Goal: Task Accomplishment & Management: Use online tool/utility

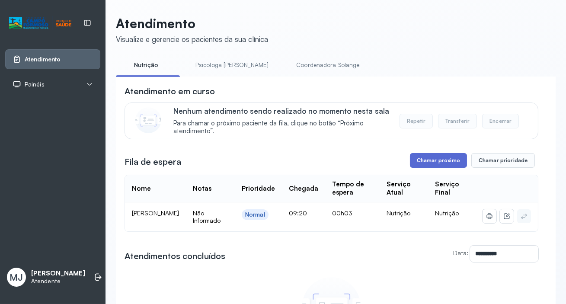
click at [425, 164] on button "Chamar próximo" at bounding box center [438, 160] width 57 height 15
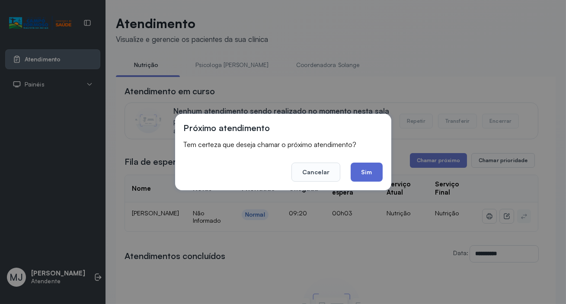
click at [370, 174] on button "Sim" at bounding box center [367, 172] width 32 height 19
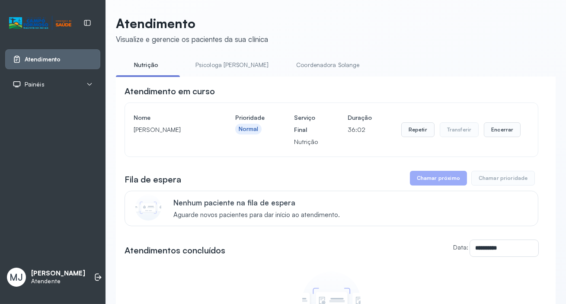
drag, startPoint x: 134, startPoint y: 131, endPoint x: 204, endPoint y: 133, distance: 70.1
click at [204, 133] on p "[PERSON_NAME]" at bounding box center [170, 130] width 72 height 12
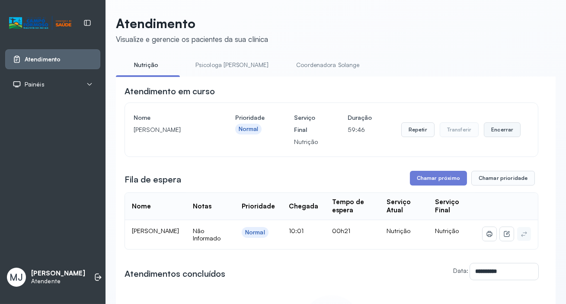
click at [495, 130] on button "Encerrar" at bounding box center [502, 129] width 37 height 15
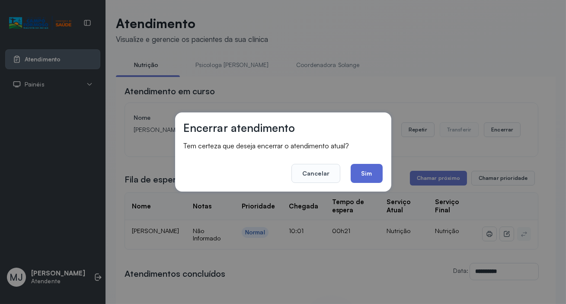
click at [367, 174] on button "Sim" at bounding box center [367, 173] width 32 height 19
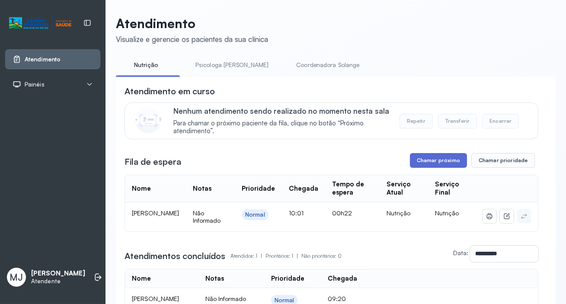
click at [430, 163] on button "Chamar próximo" at bounding box center [438, 160] width 57 height 15
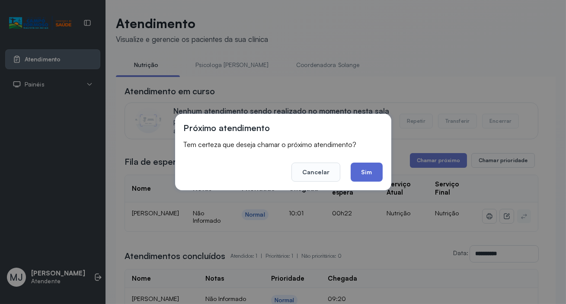
click at [371, 171] on button "Sim" at bounding box center [367, 172] width 32 height 19
